Goal: Transaction & Acquisition: Purchase product/service

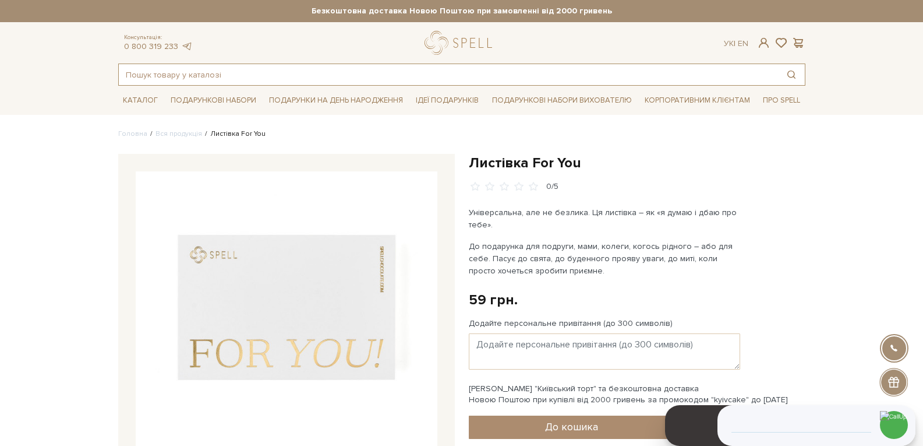
click at [212, 69] on input "text" at bounding box center [448, 74] width 659 height 21
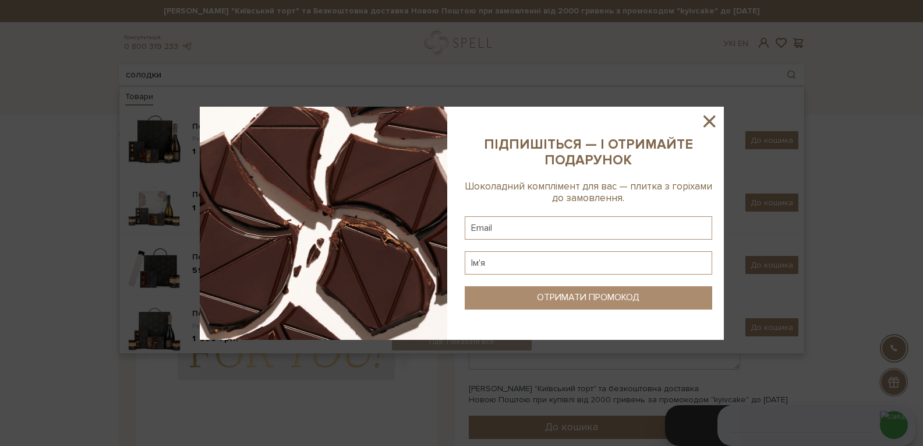
click at [711, 117] on icon at bounding box center [710, 121] width 20 height 20
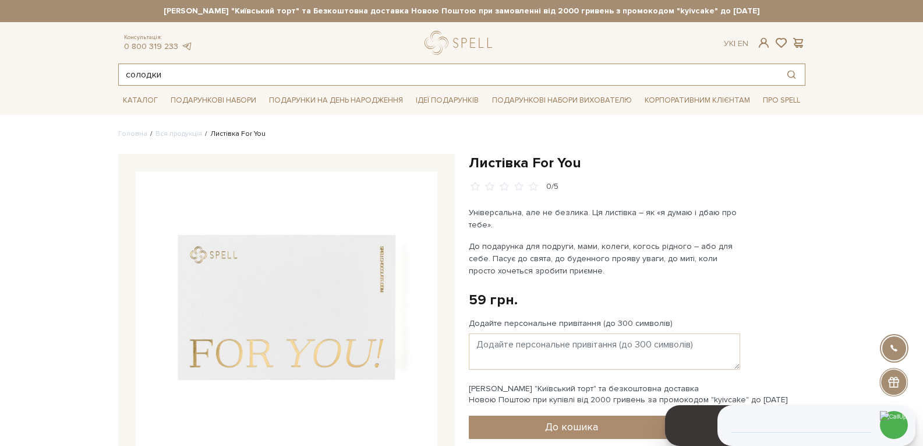
click at [283, 77] on input "солодки" at bounding box center [448, 74] width 659 height 21
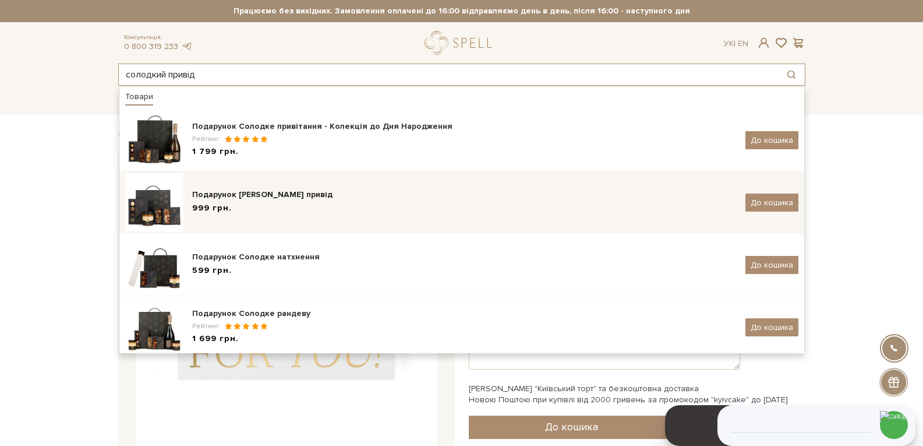
type input "солодкий привід"
click at [296, 199] on div "Подарунок [PERSON_NAME] привід" at bounding box center [464, 195] width 545 height 12
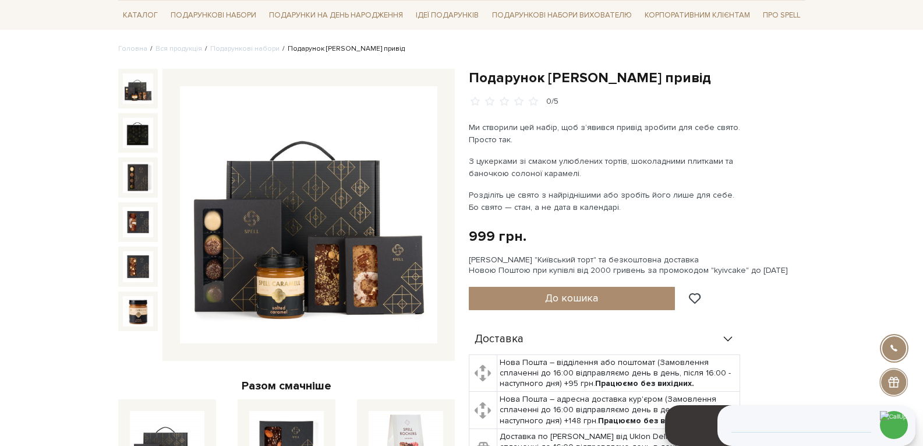
scroll to position [58, 0]
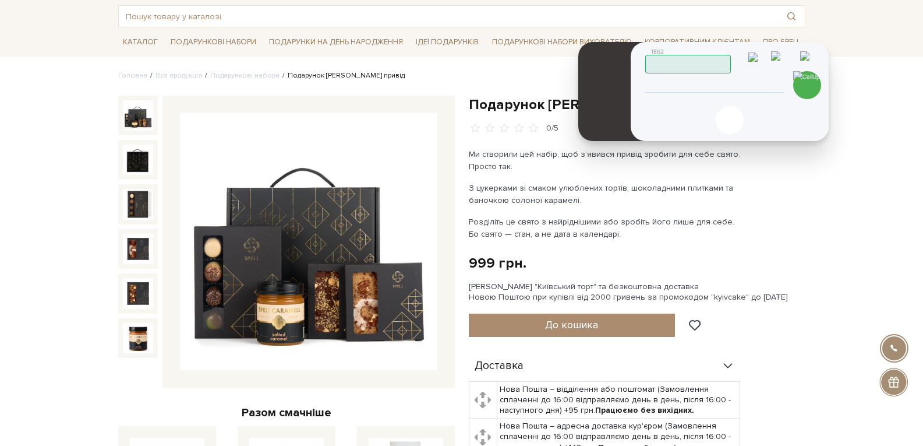
drag, startPoint x: 860, startPoint y: 365, endPoint x: 757, endPoint y: 101, distance: 282.8
click at [778, 64] on header "1862 Працюю" at bounding box center [730, 58] width 171 height 30
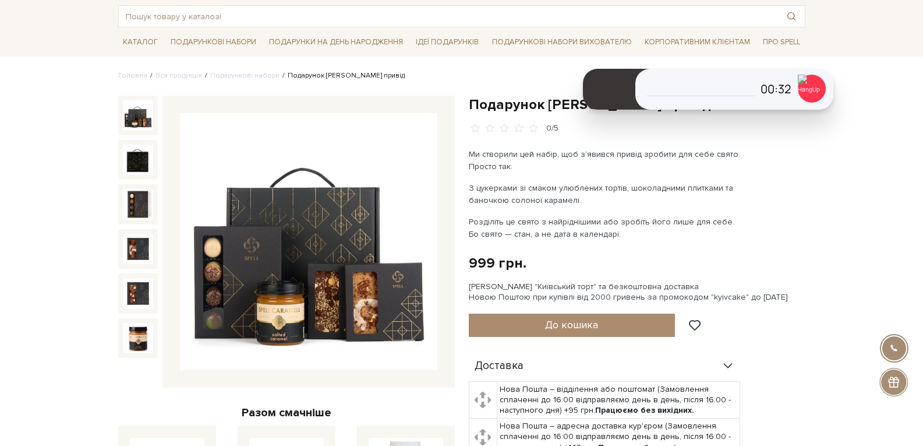
drag, startPoint x: 203, startPoint y: 86, endPoint x: 260, endPoint y: 89, distance: 57.2
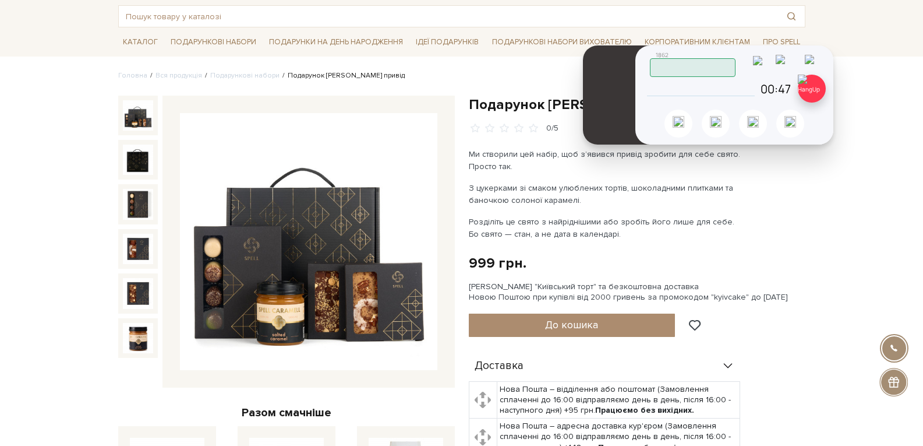
click at [810, 94] on img at bounding box center [812, 89] width 28 height 28
